Goal: Transaction & Acquisition: Purchase product/service

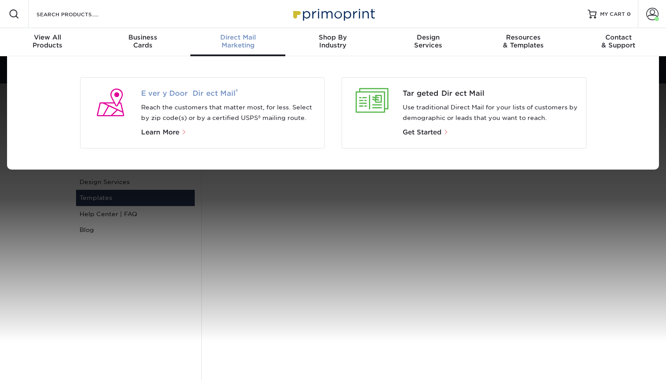
click at [207, 92] on span "Every Door Direct Mail ®" at bounding box center [229, 93] width 176 height 11
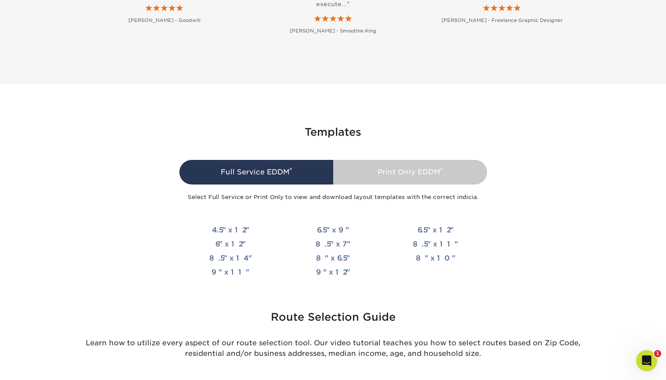
scroll to position [1910, 0]
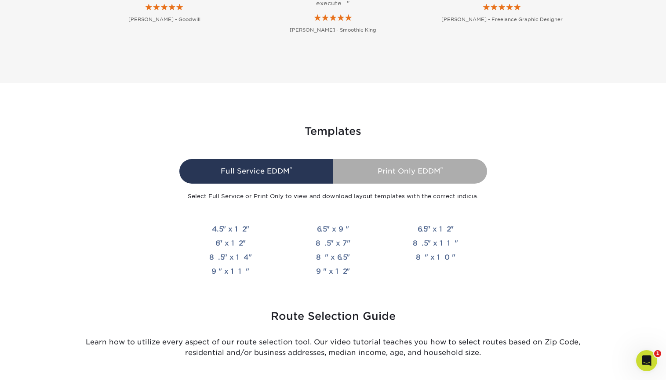
click at [398, 170] on div "Print Only EDDM ®" at bounding box center [410, 171] width 154 height 25
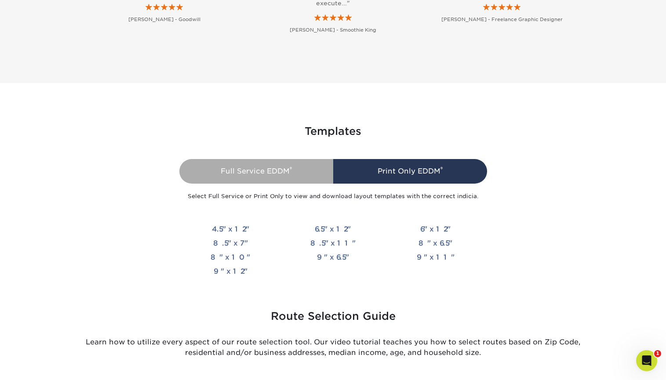
click at [221, 180] on div "Full Service EDDM ®" at bounding box center [256, 171] width 154 height 25
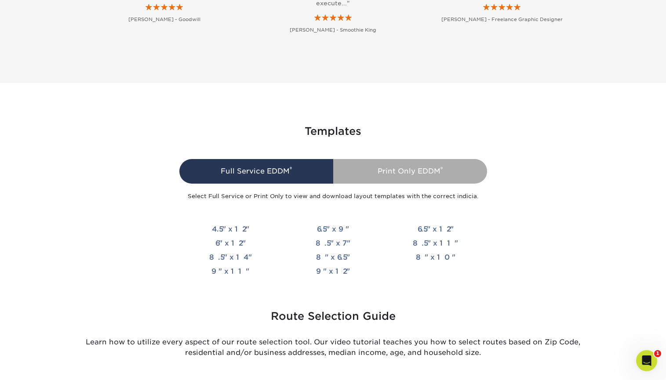
click at [365, 175] on div "Print Only EDDM ®" at bounding box center [410, 171] width 154 height 25
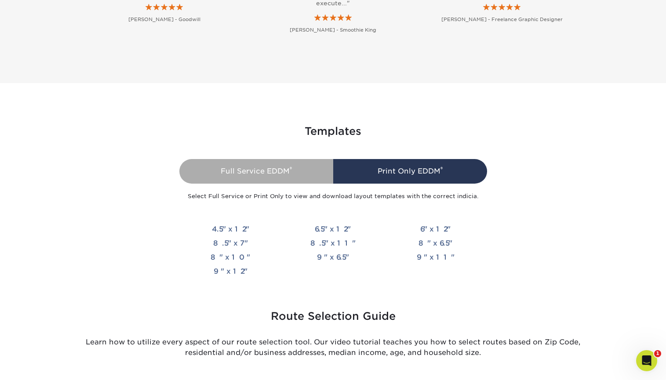
click at [225, 182] on div "Full Service EDDM ®" at bounding box center [256, 171] width 154 height 25
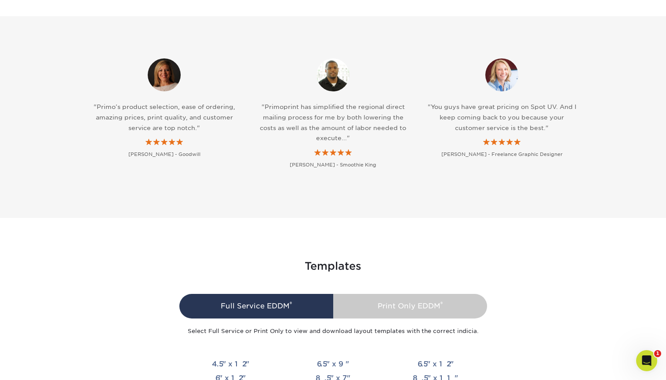
scroll to position [1746, 0]
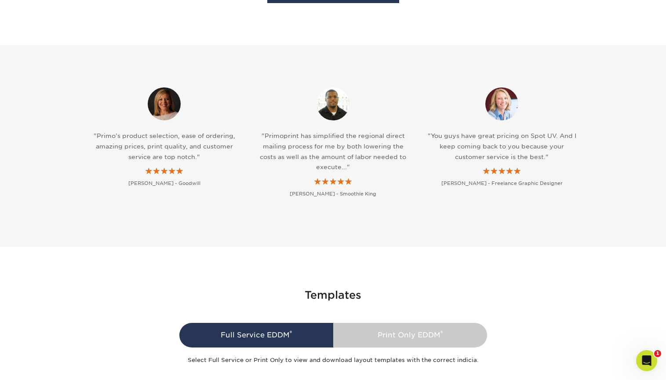
drag, startPoint x: 65, startPoint y: 71, endPoint x: 561, endPoint y: 190, distance: 510.1
click at [564, 198] on section ""Primo’s product selection, ease of ordering, amazing prices, print quality, an…" at bounding box center [333, 146] width 666 height 202
copy div ""Primo’s product selection, ease of ordering, amazing prices, print quality, an…"
